Goal: Task Accomplishment & Management: Manage account settings

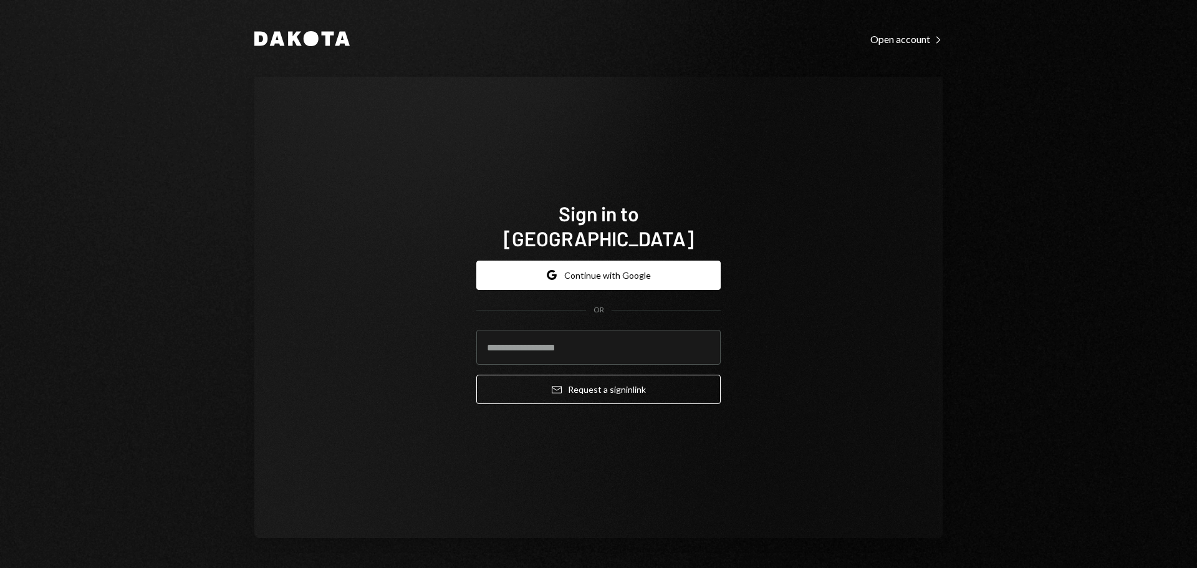
type input "**********"
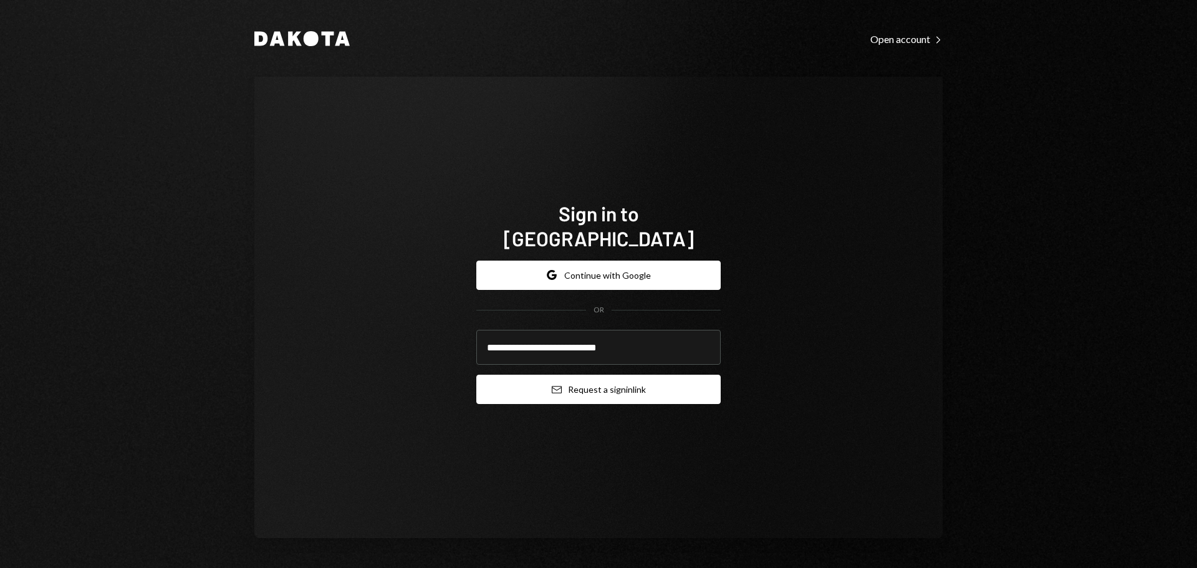
click at [649, 384] on button "Email Request a sign in link" at bounding box center [598, 389] width 244 height 29
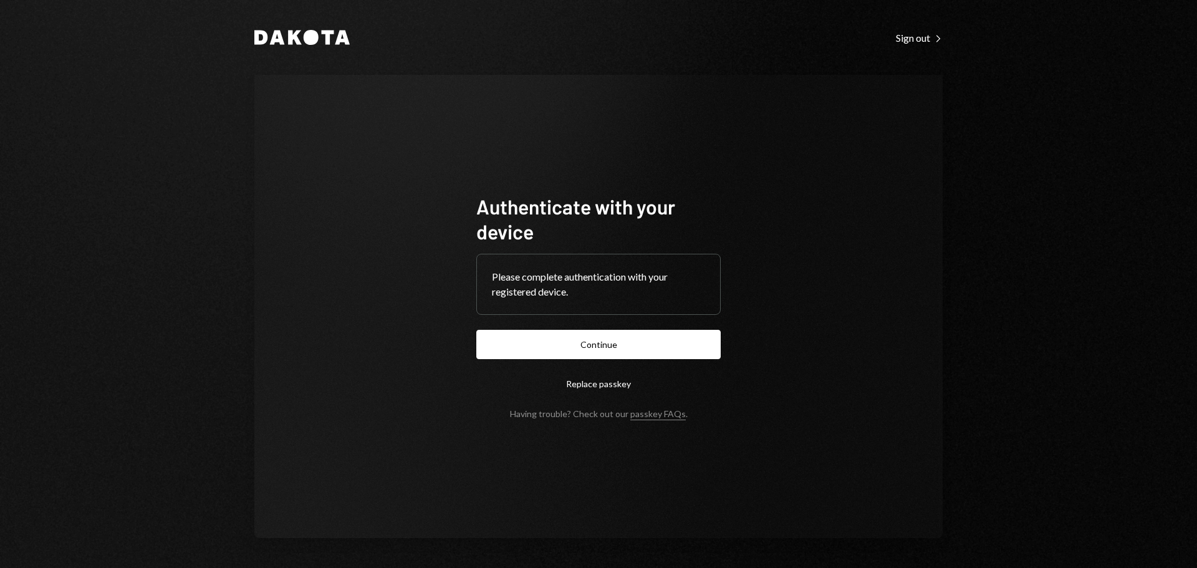
click at [585, 349] on button "Continue" at bounding box center [598, 344] width 244 height 29
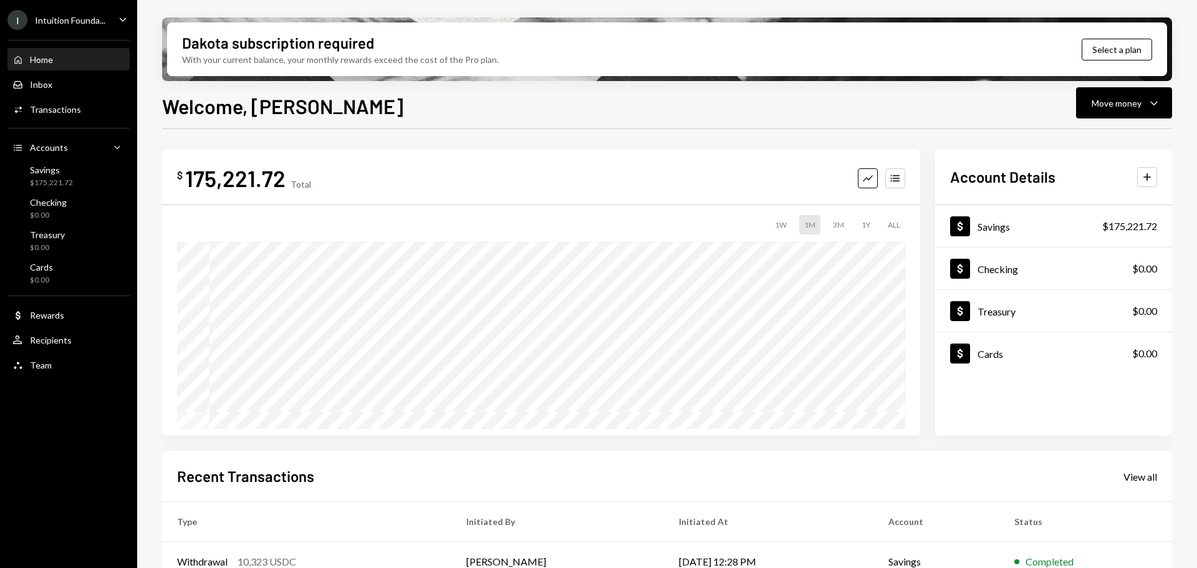
scroll to position [184, 0]
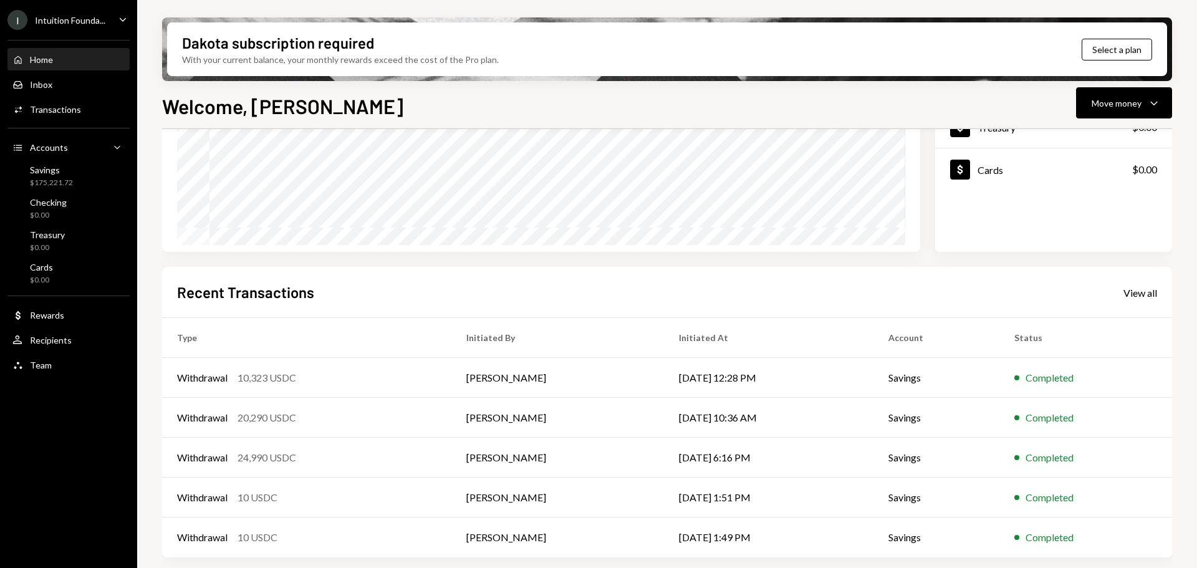
click at [64, 122] on div "Home Home Inbox Inbox Activities Transactions Accounts Accounts Caret Down Savi…" at bounding box center [68, 205] width 137 height 346
click at [62, 117] on div "Activities Transactions" at bounding box center [68, 109] width 112 height 21
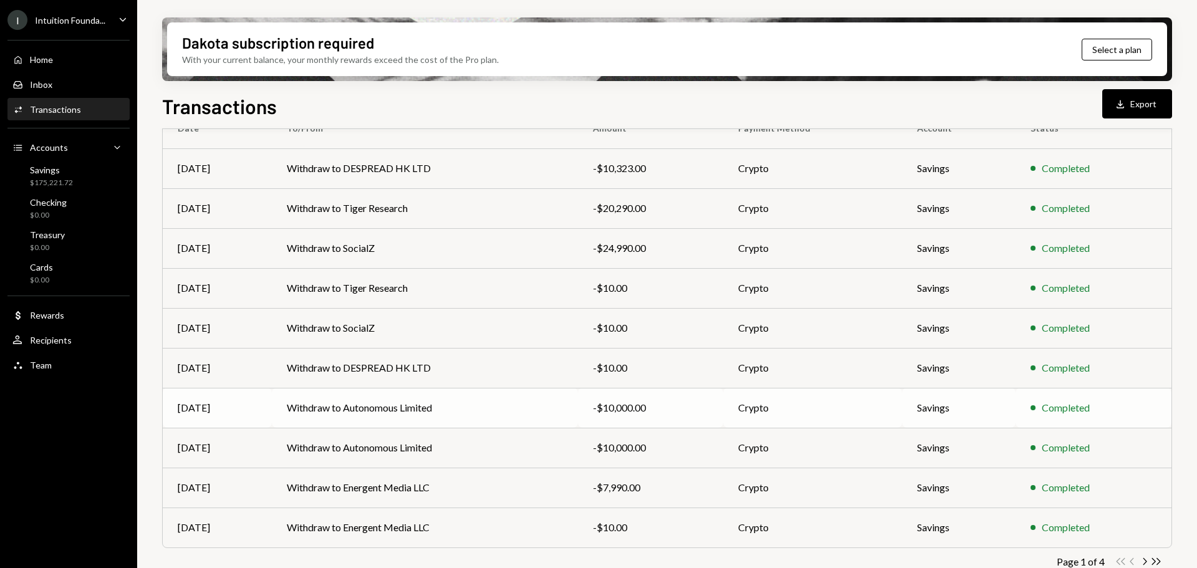
scroll to position [142, 0]
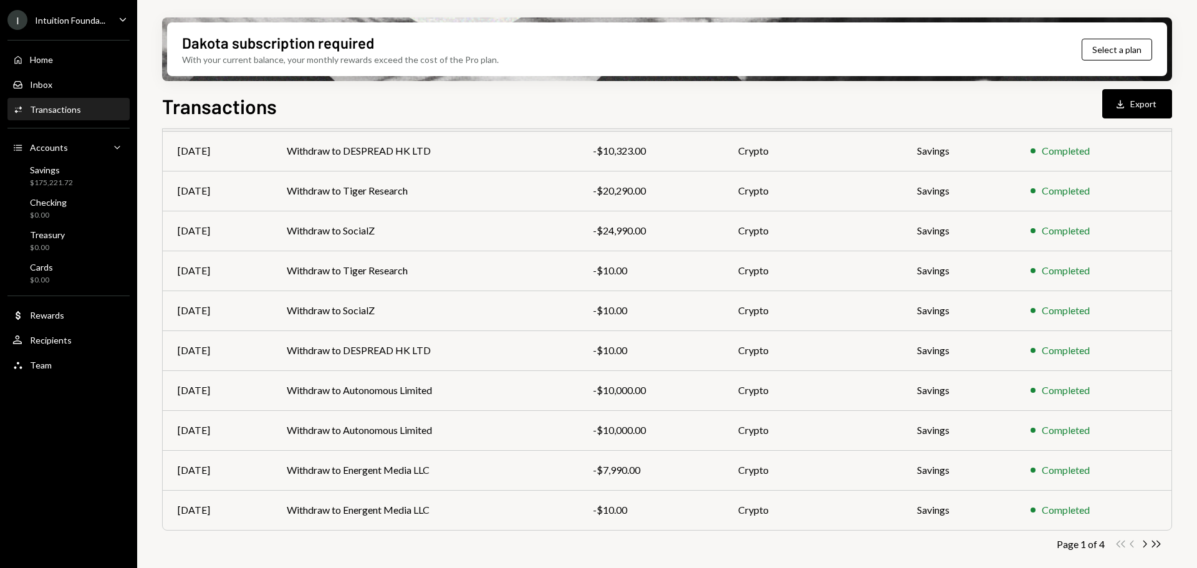
click at [1142, 547] on icon "Chevron Right" at bounding box center [1144, 544] width 12 height 12
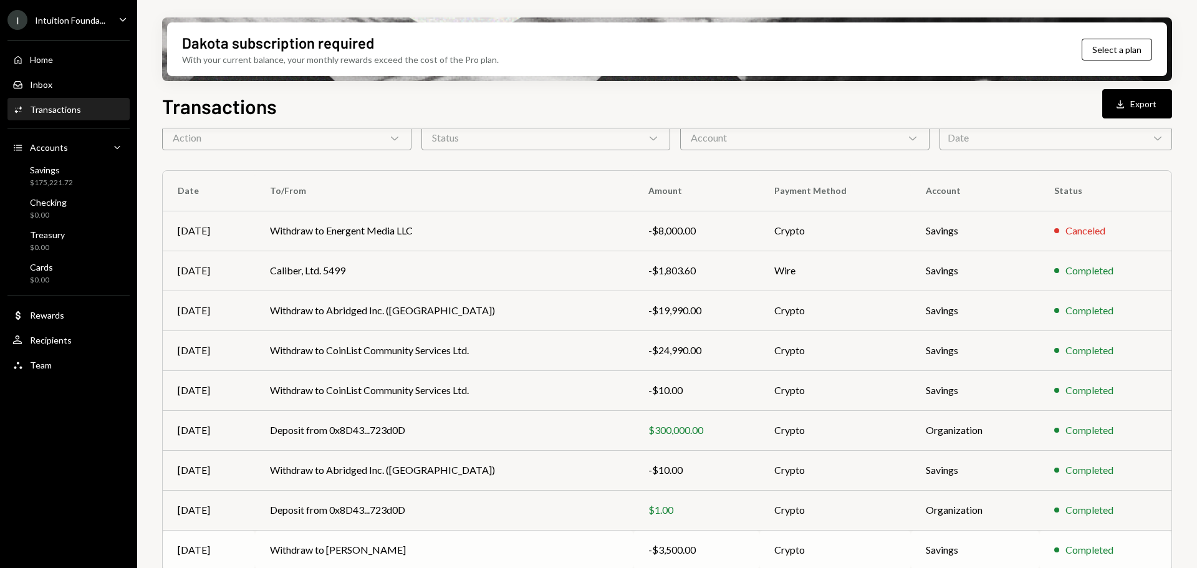
scroll to position [125, 0]
